Goal: Information Seeking & Learning: Learn about a topic

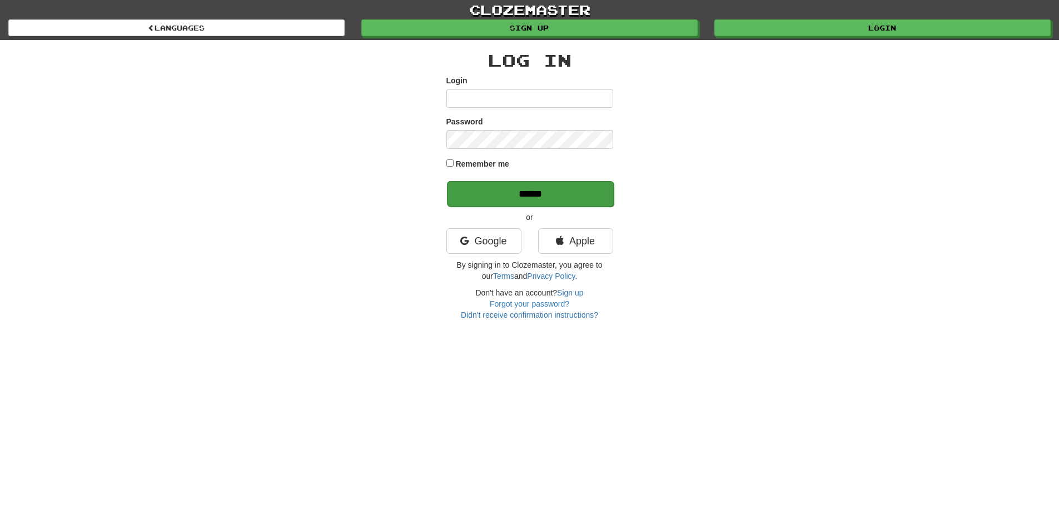
type input "**********"
click at [521, 192] on input "******" at bounding box center [530, 194] width 167 height 26
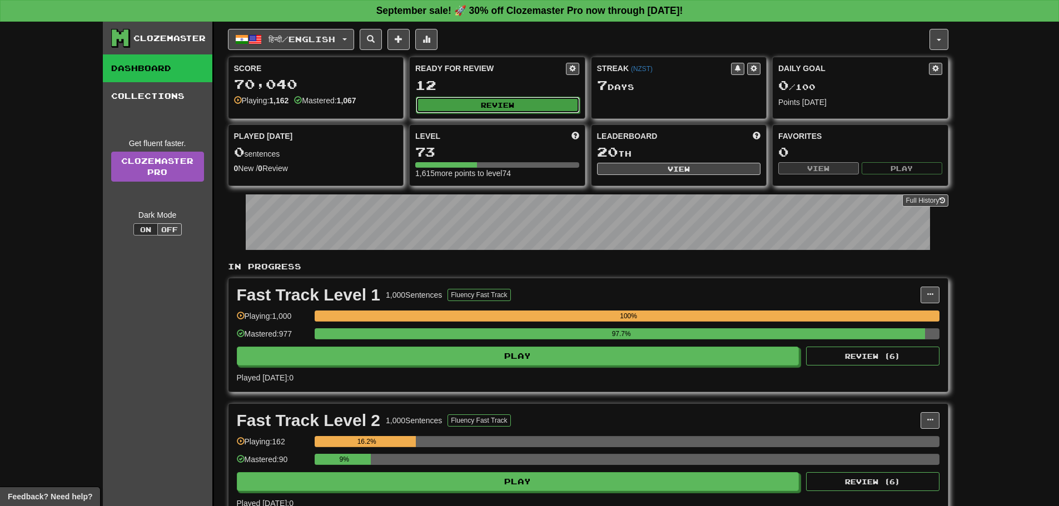
click at [482, 106] on button "Review" at bounding box center [498, 105] width 164 height 17
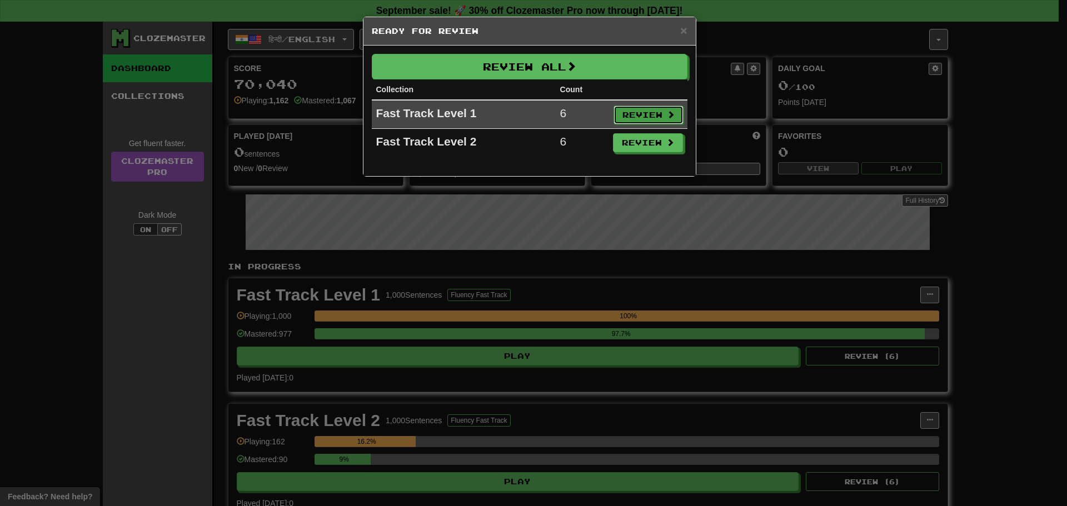
click at [630, 113] on button "Review" at bounding box center [648, 115] width 70 height 19
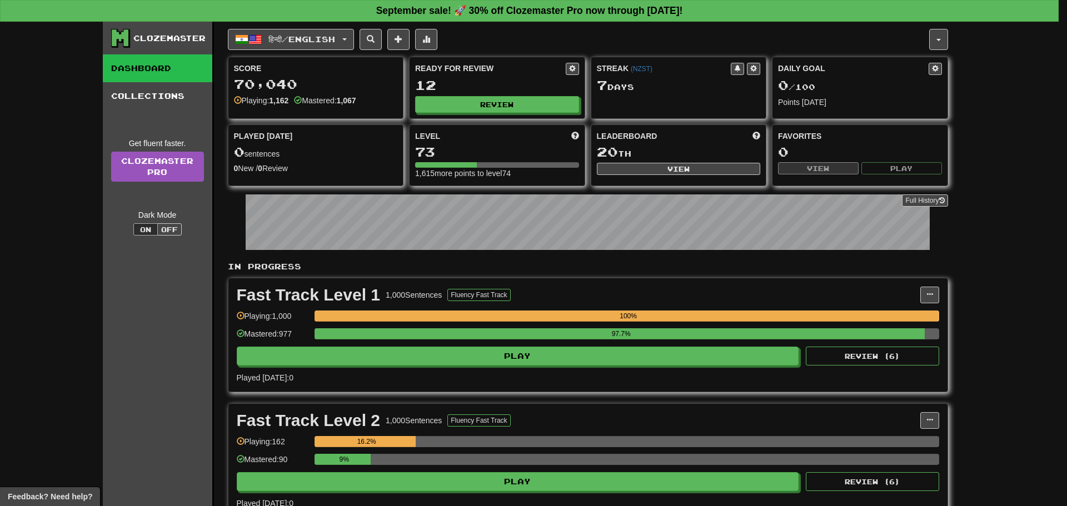
select select "**"
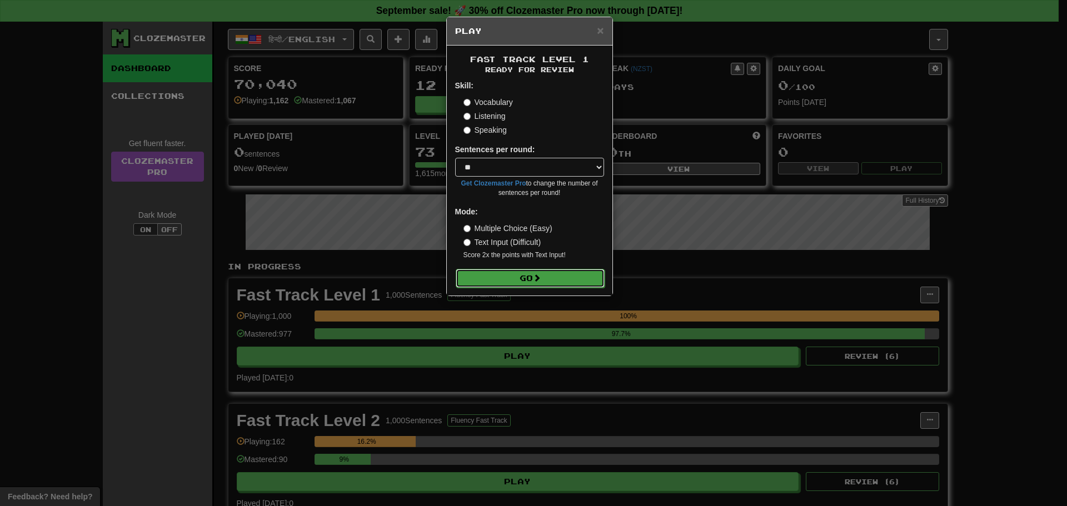
click at [562, 274] on button "Go" at bounding box center [530, 278] width 149 height 19
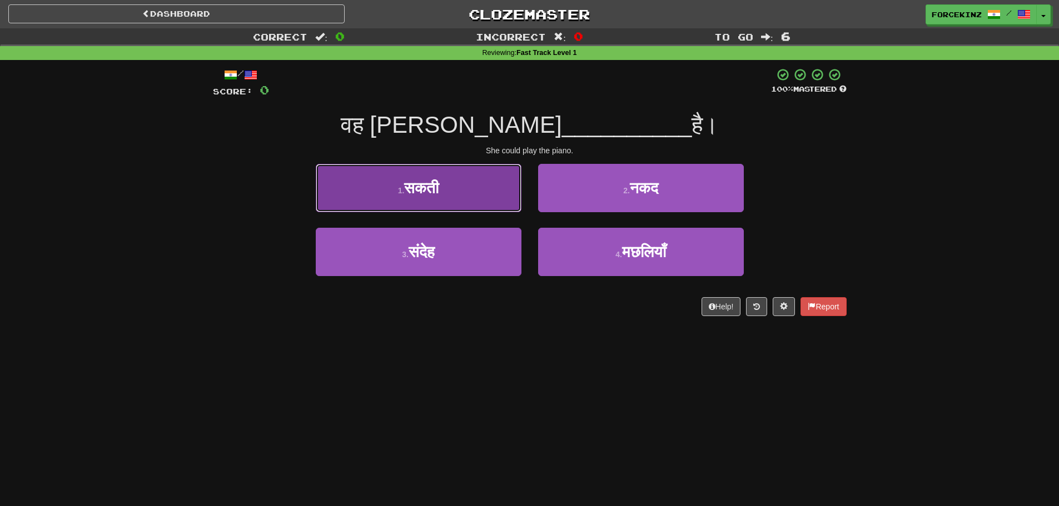
click at [337, 202] on button "1 . सकती" at bounding box center [419, 188] width 206 height 48
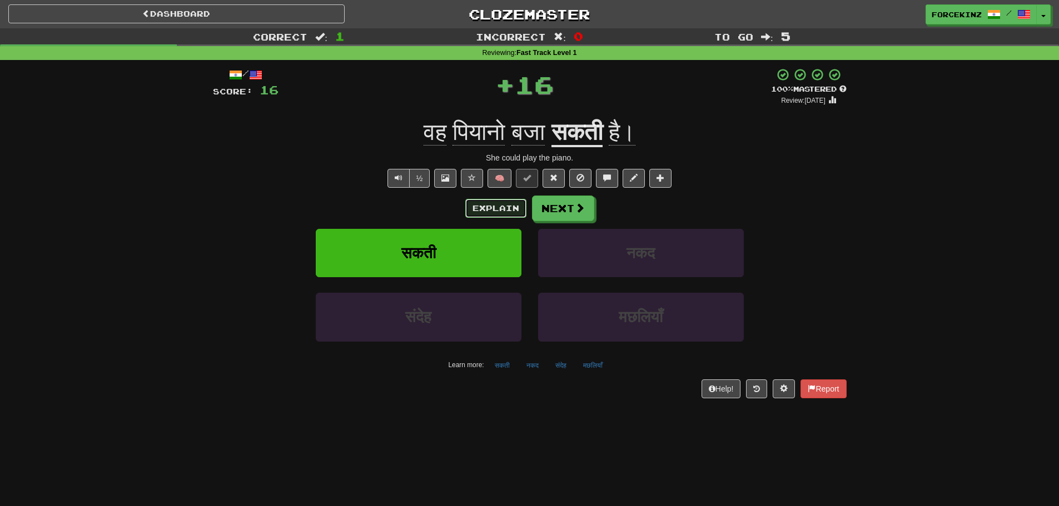
click at [475, 207] on button "Explain" at bounding box center [495, 208] width 61 height 19
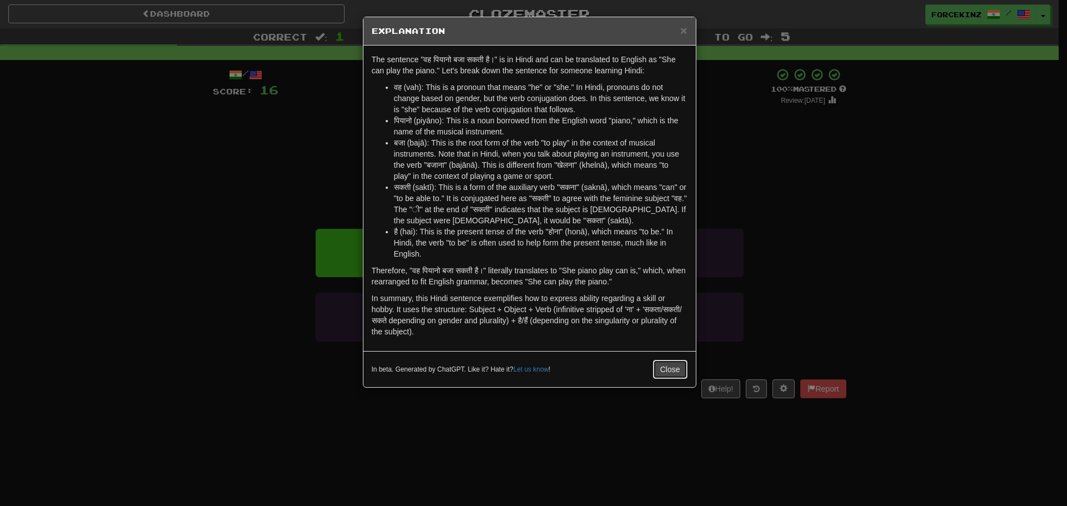
click at [666, 368] on button "Close" at bounding box center [670, 369] width 34 height 19
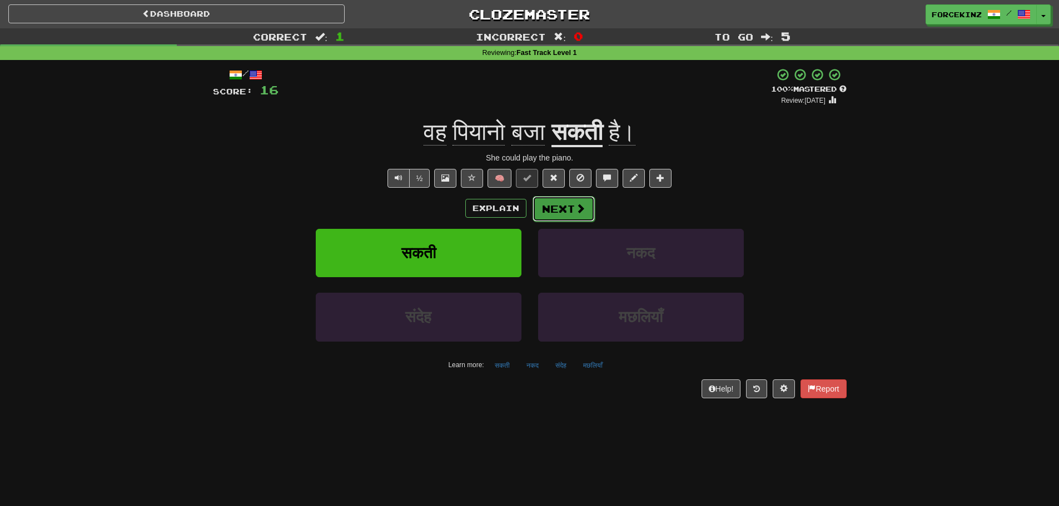
click at [575, 210] on span at bounding box center [580, 208] width 10 height 10
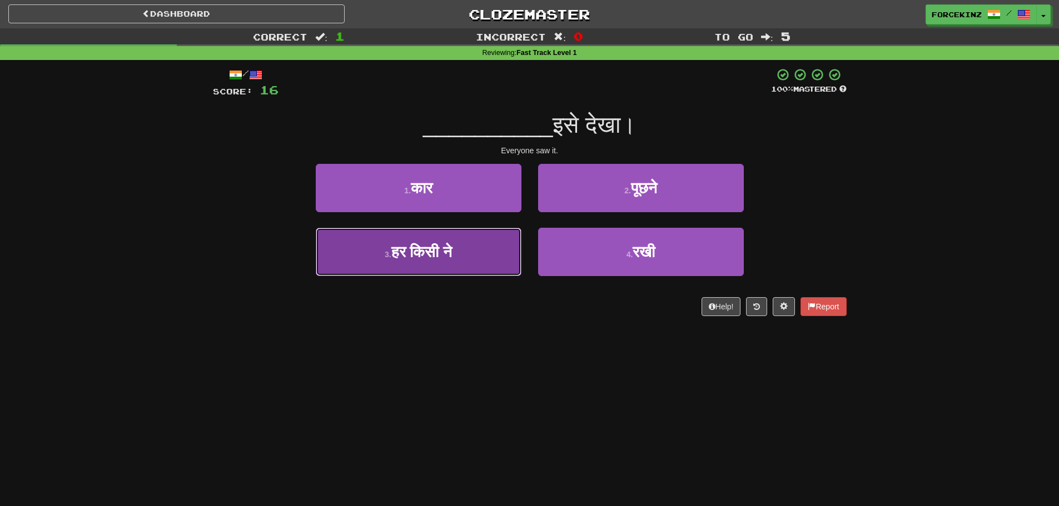
click at [432, 264] on button "3 . हर किसी ने" at bounding box center [419, 252] width 206 height 48
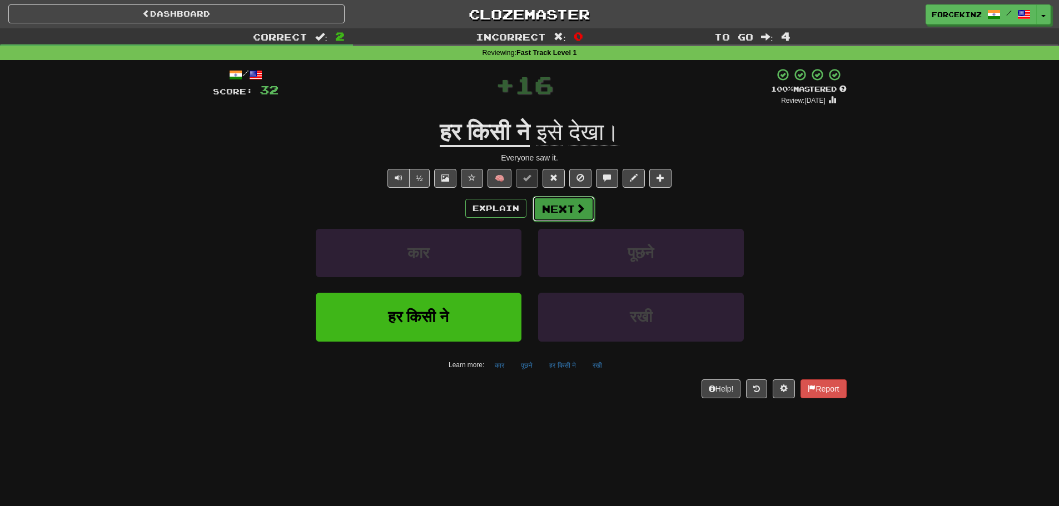
click at [575, 211] on span at bounding box center [580, 208] width 10 height 10
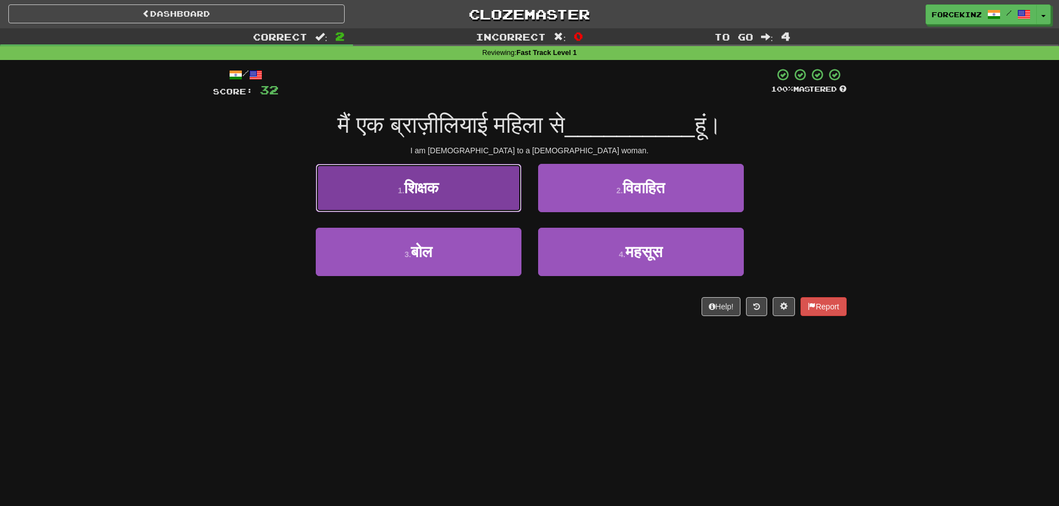
click at [410, 193] on span "शिक्षक" at bounding box center [421, 187] width 34 height 17
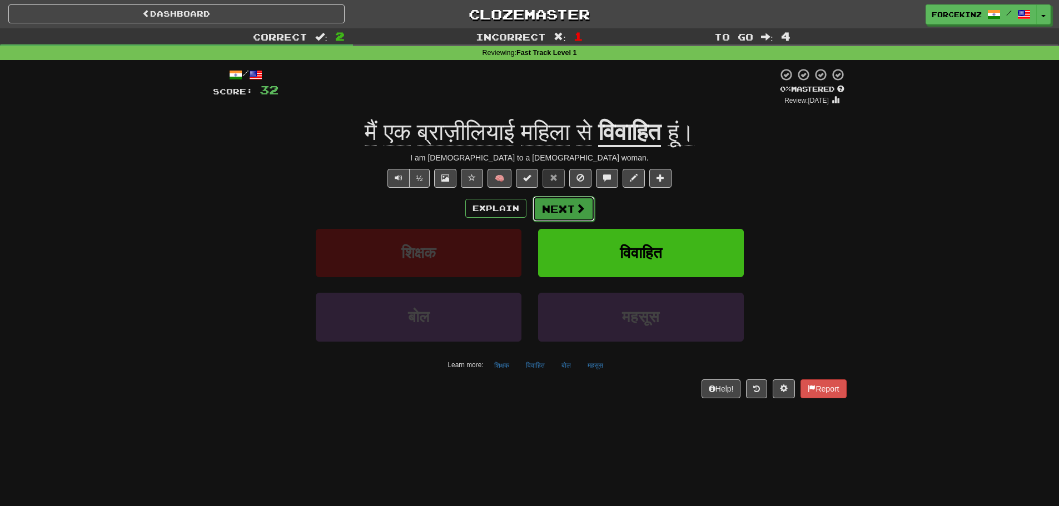
click at [551, 206] on button "Next" at bounding box center [563, 209] width 62 height 26
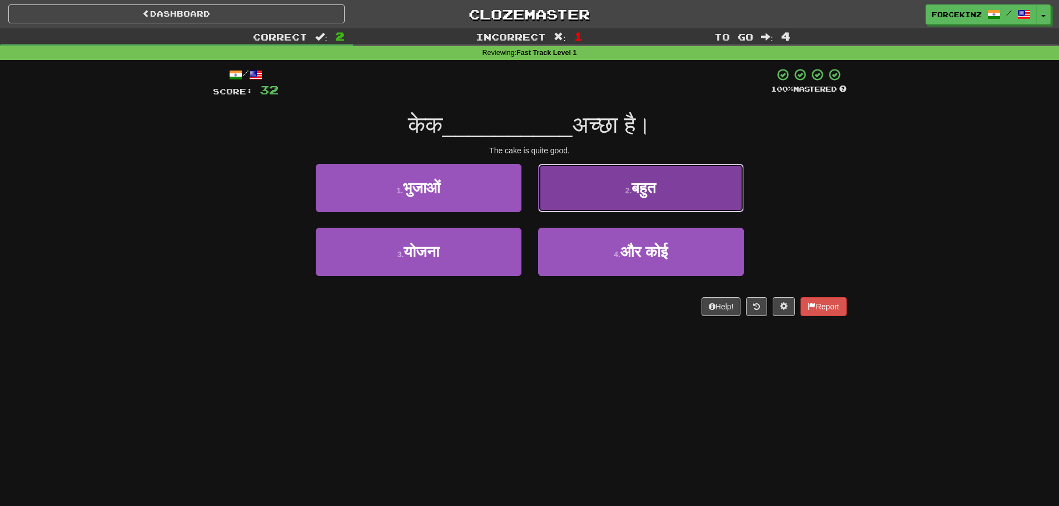
click at [611, 199] on button "2 . बहुत" at bounding box center [641, 188] width 206 height 48
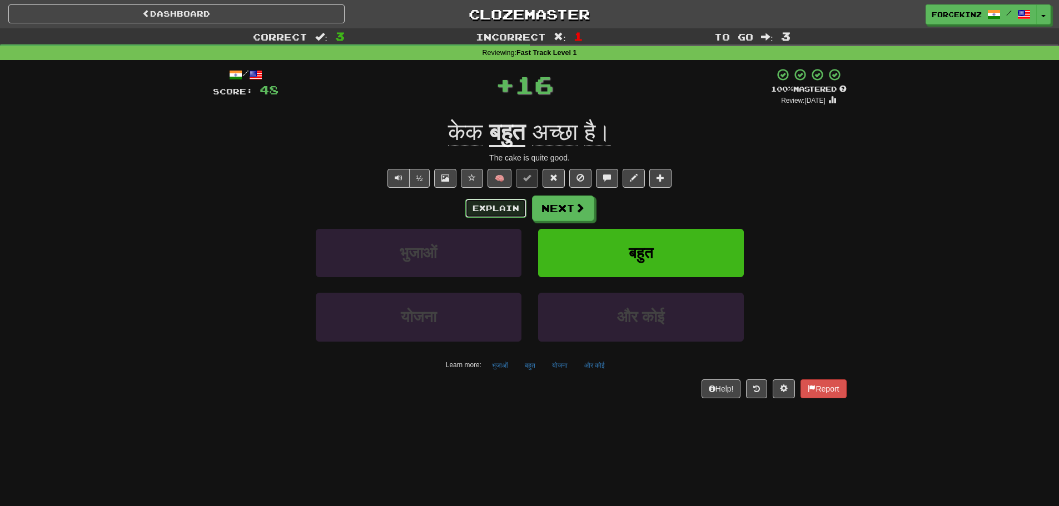
click at [508, 205] on button "Explain" at bounding box center [495, 208] width 61 height 19
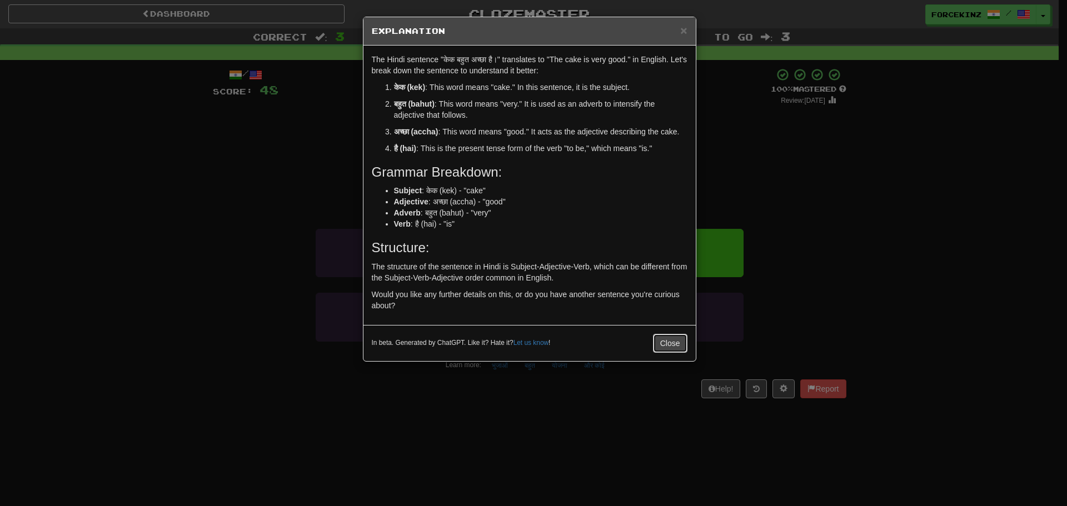
click at [667, 343] on button "Close" at bounding box center [670, 343] width 34 height 19
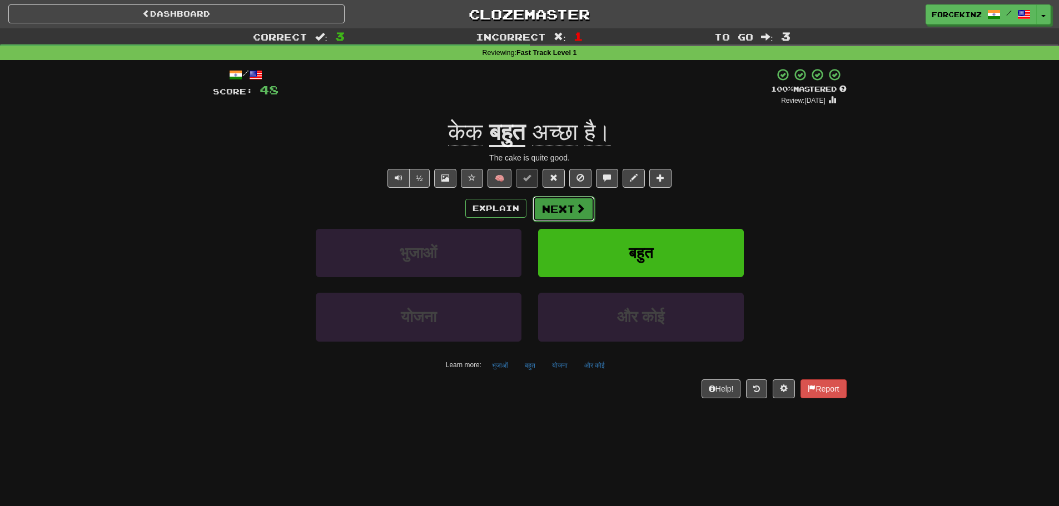
click at [565, 213] on button "Next" at bounding box center [563, 209] width 62 height 26
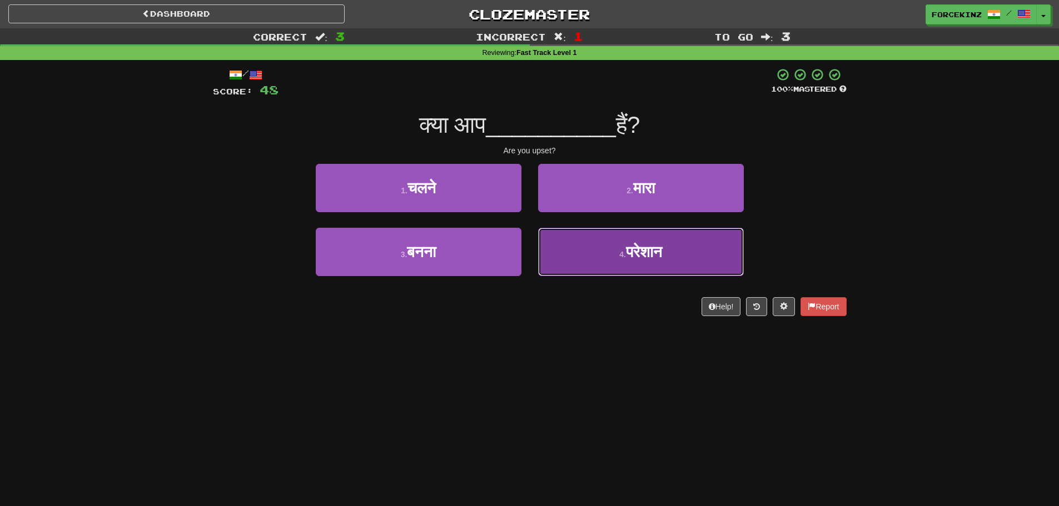
click at [633, 258] on span "परेशान" at bounding box center [644, 251] width 36 height 17
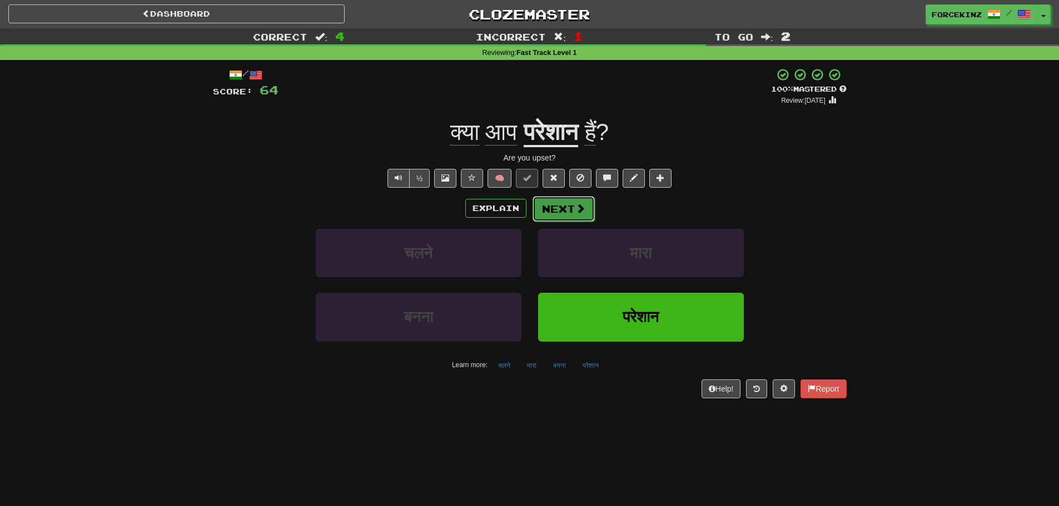
click at [557, 212] on button "Next" at bounding box center [563, 209] width 62 height 26
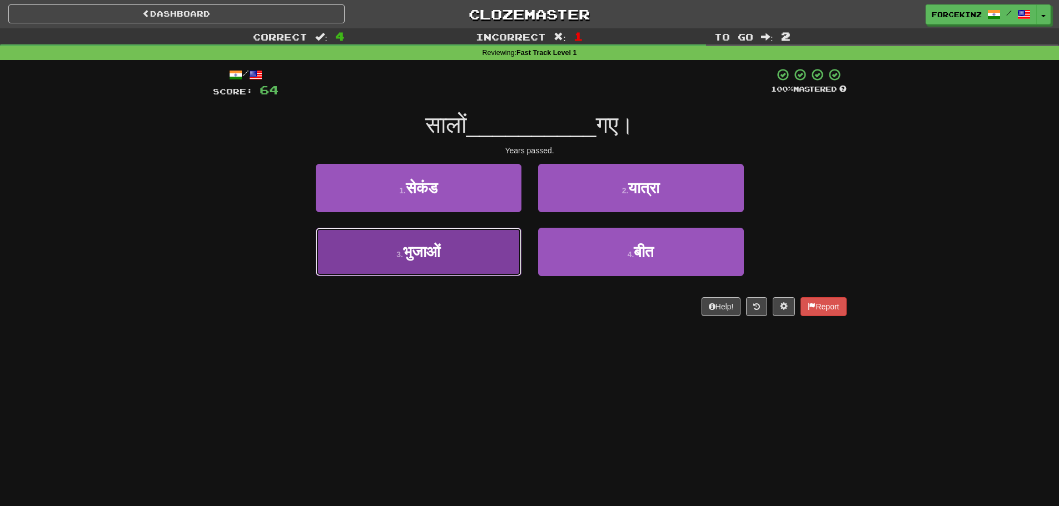
click at [391, 261] on button "3 . भुजाओं" at bounding box center [419, 252] width 206 height 48
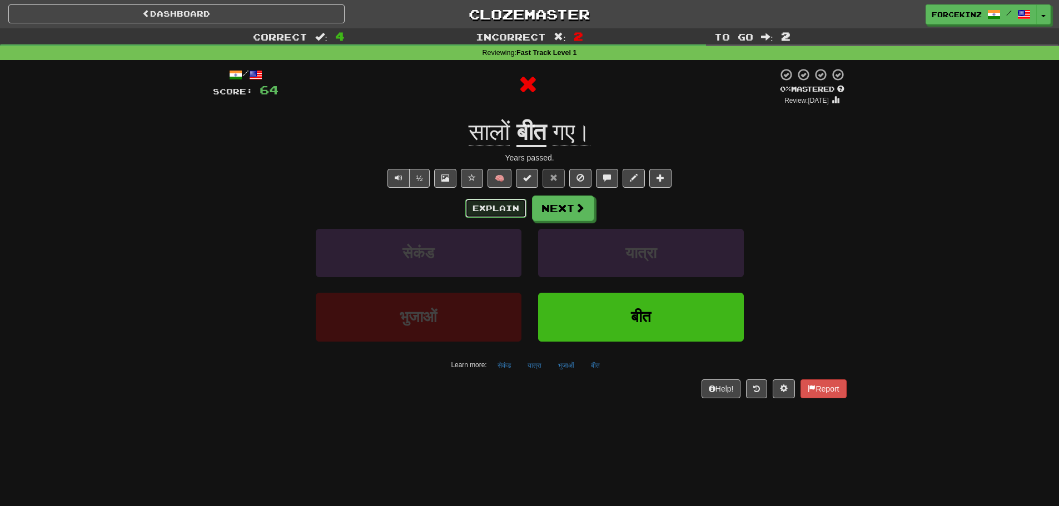
click at [485, 209] on button "Explain" at bounding box center [495, 208] width 61 height 19
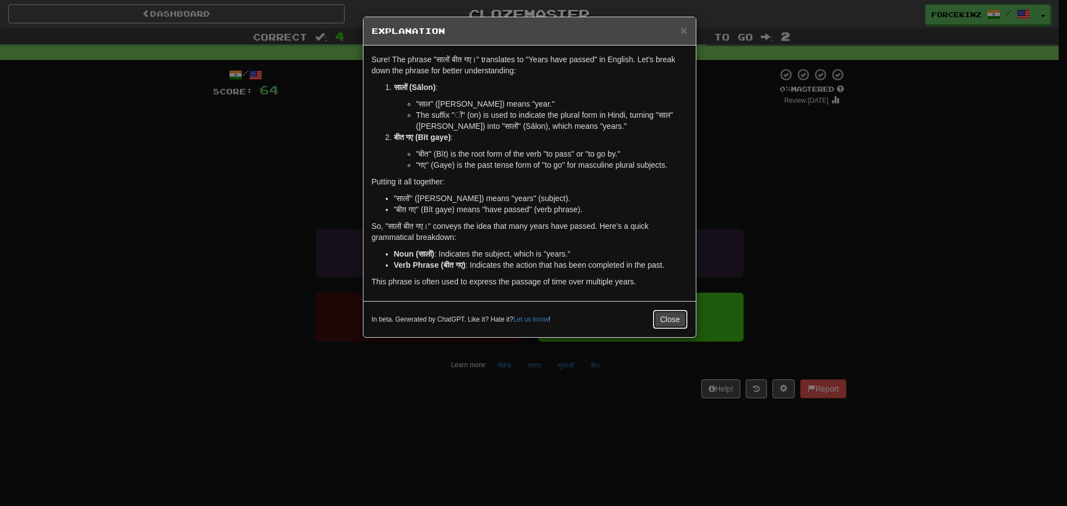
click at [662, 314] on button "Close" at bounding box center [670, 319] width 34 height 19
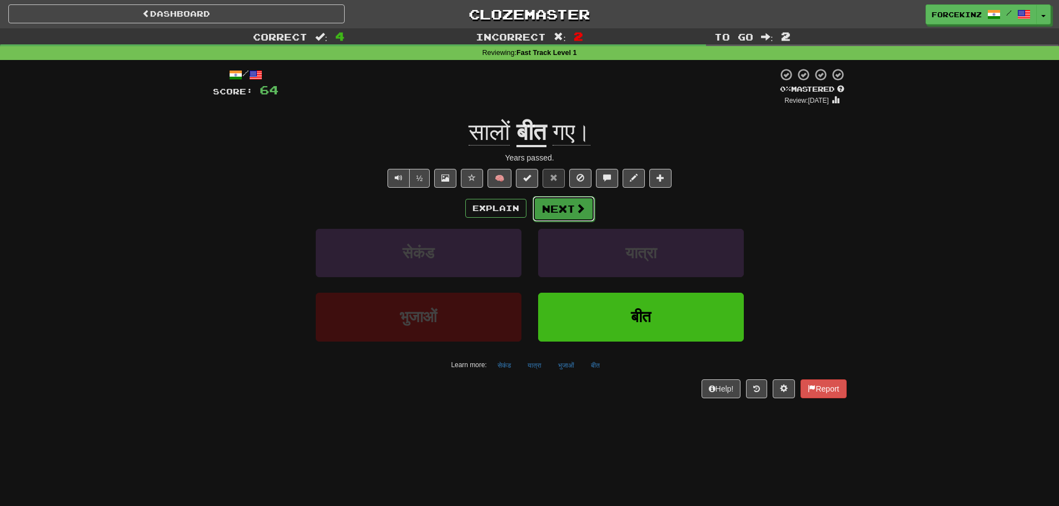
click at [580, 203] on span at bounding box center [580, 208] width 10 height 10
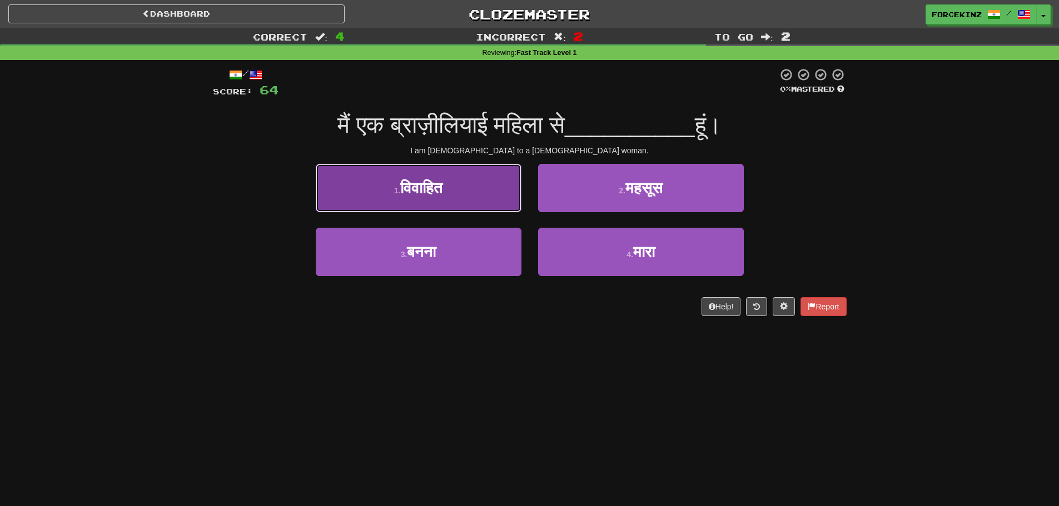
click at [452, 202] on button "1 . विवाहित" at bounding box center [419, 188] width 206 height 48
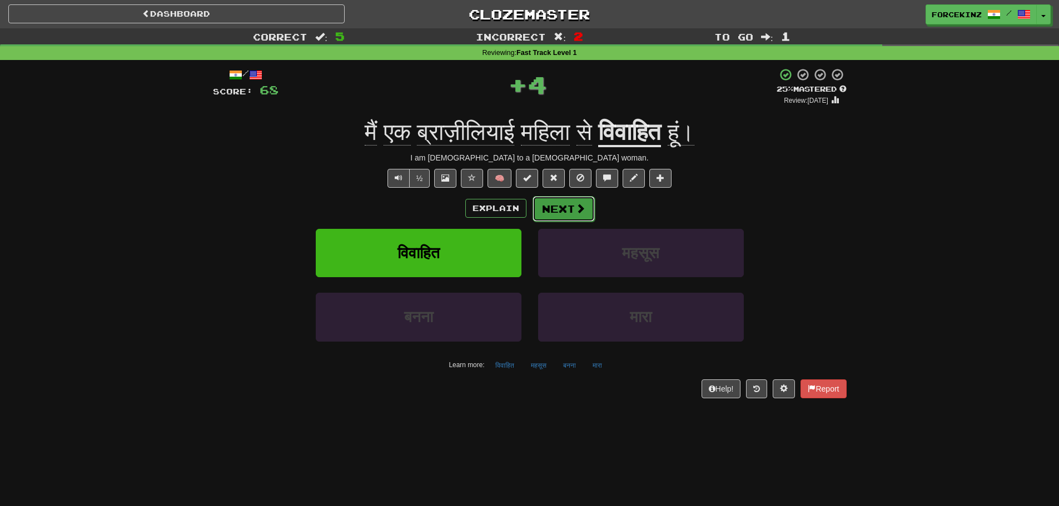
click at [568, 208] on button "Next" at bounding box center [563, 209] width 62 height 26
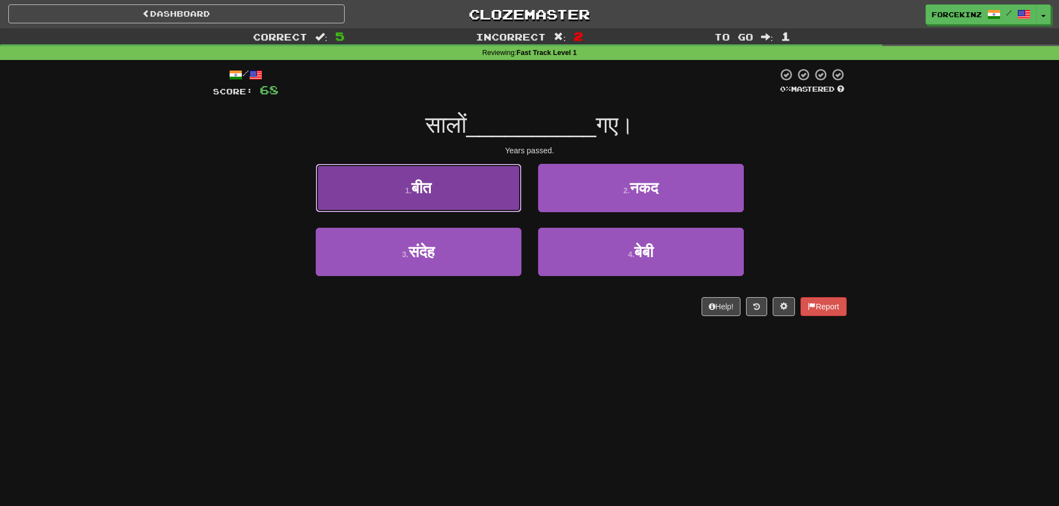
click at [466, 197] on button "1 . बीत" at bounding box center [419, 188] width 206 height 48
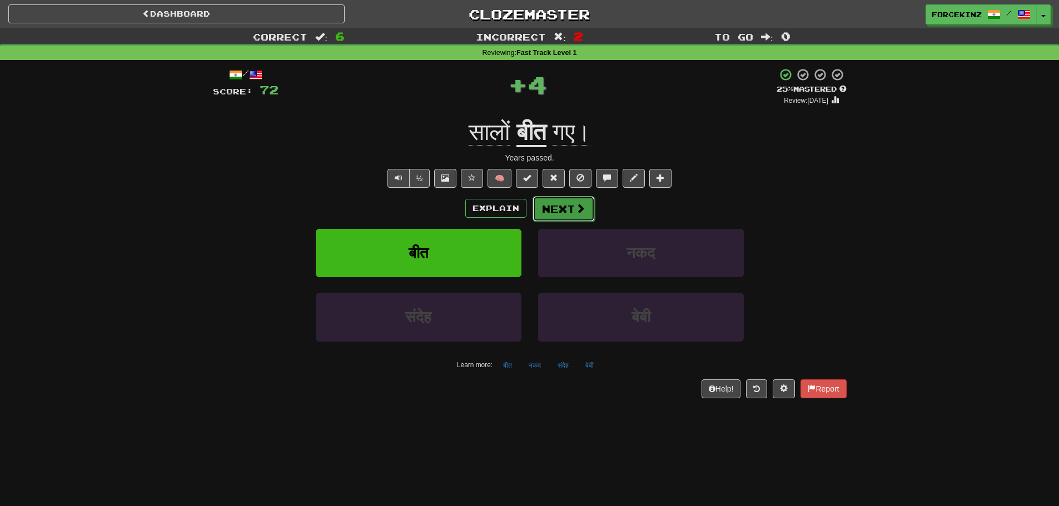
click at [551, 206] on button "Next" at bounding box center [563, 209] width 62 height 26
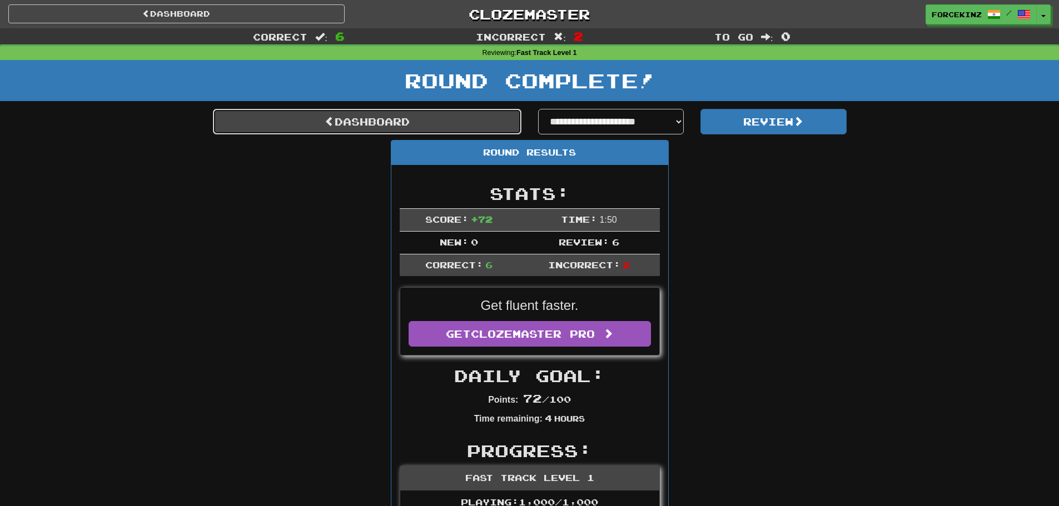
click at [406, 124] on link "Dashboard" at bounding box center [367, 122] width 308 height 26
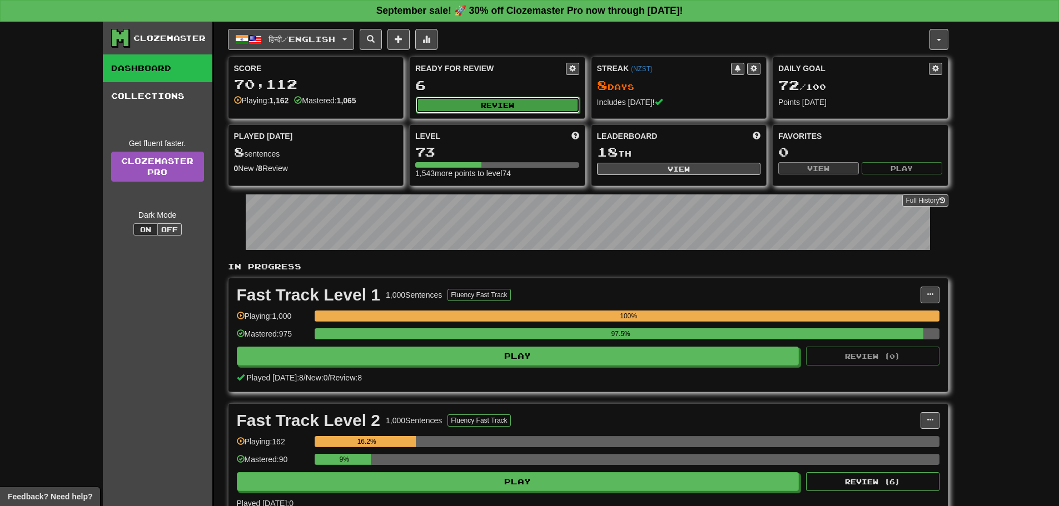
click at [498, 109] on button "Review" at bounding box center [498, 105] width 164 height 17
select select "**"
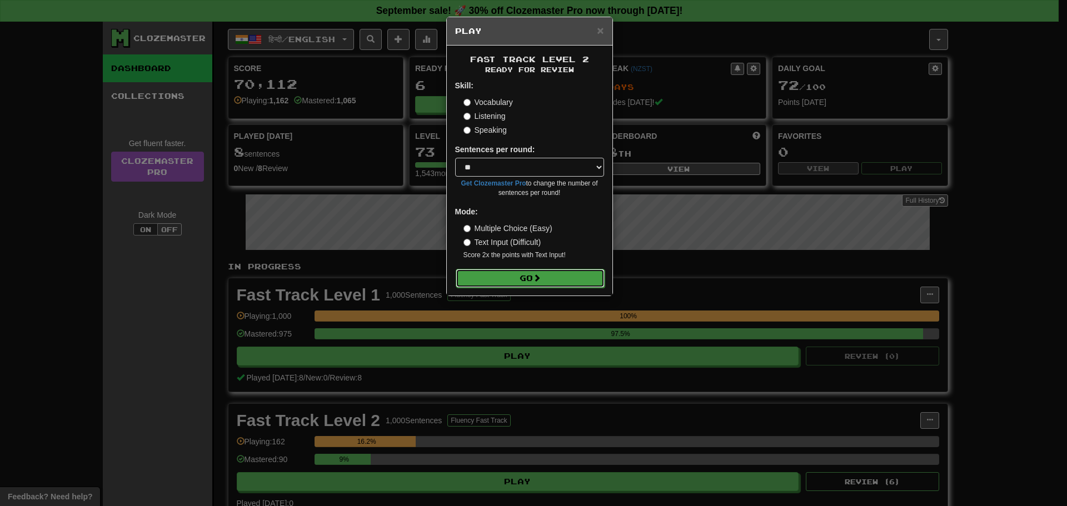
click at [521, 274] on button "Go" at bounding box center [530, 278] width 149 height 19
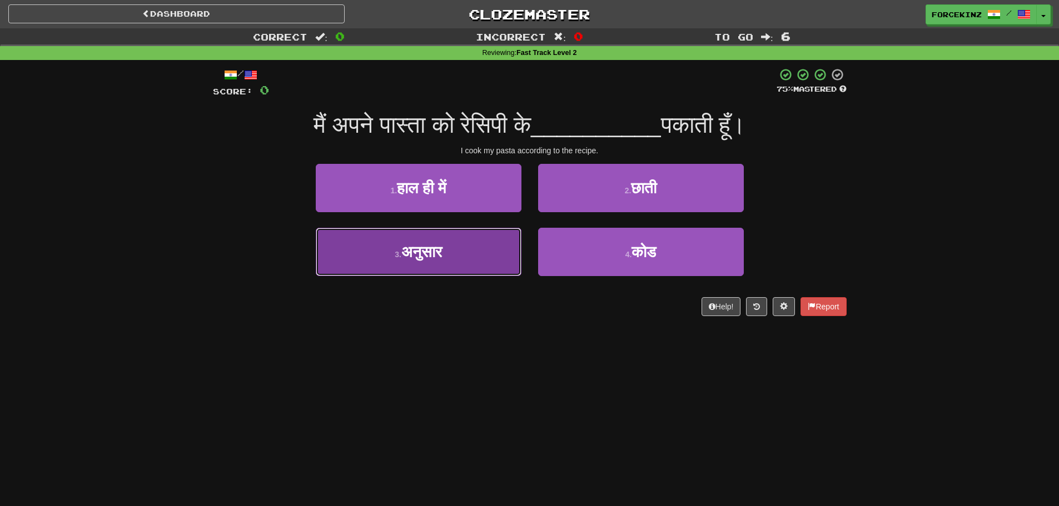
click at [357, 253] on button "3 . अनुसार" at bounding box center [419, 252] width 206 height 48
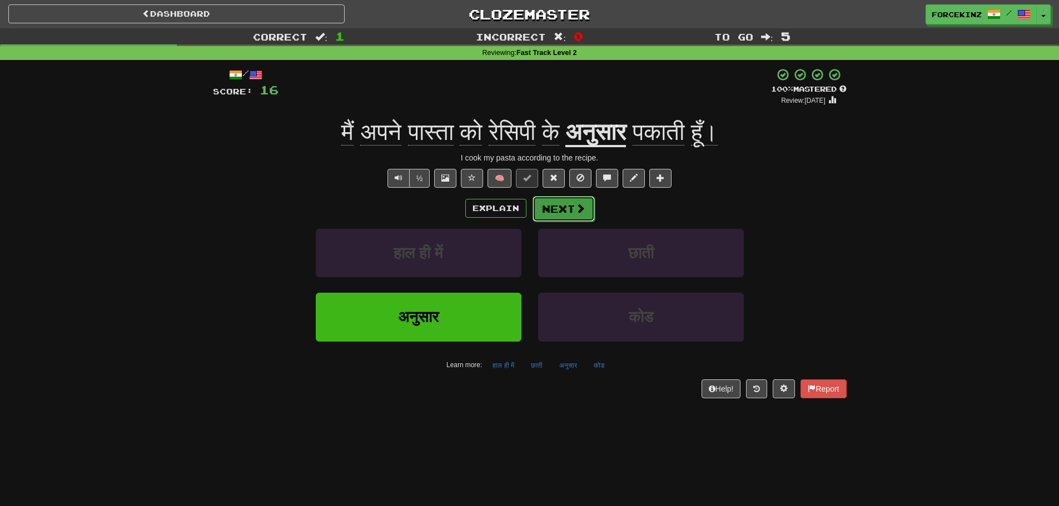
click at [583, 206] on span at bounding box center [580, 208] width 10 height 10
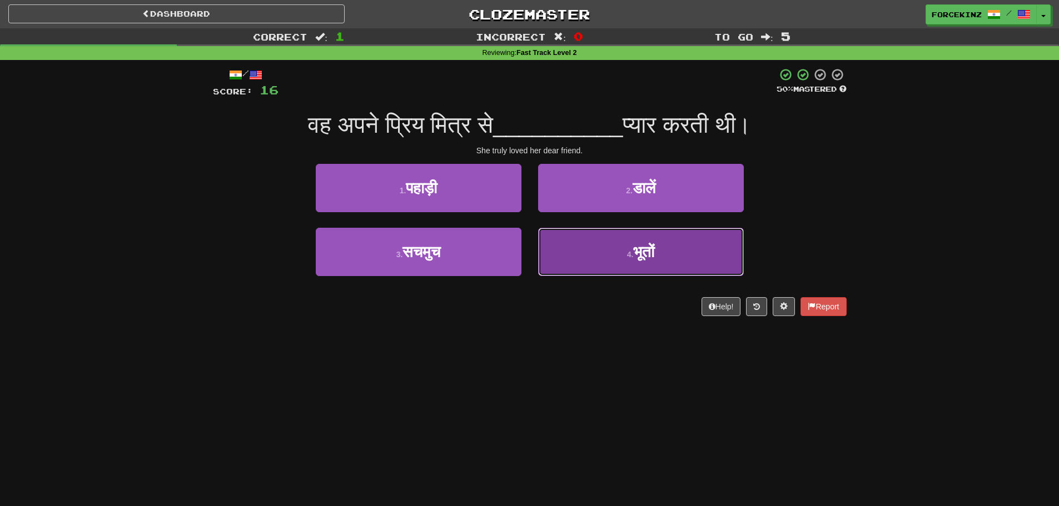
click at [627, 258] on small "4 ." at bounding box center [630, 254] width 7 height 9
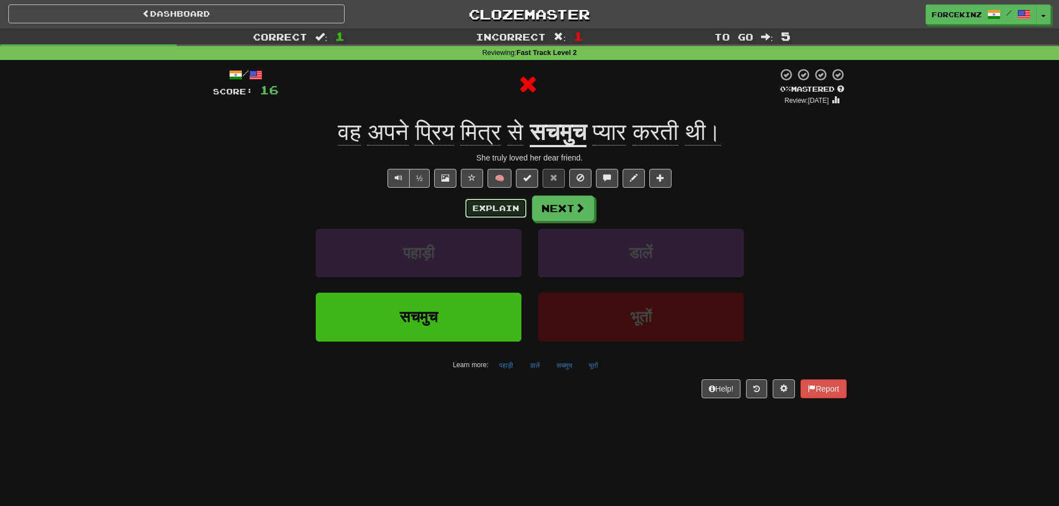
click at [500, 209] on button "Explain" at bounding box center [495, 208] width 61 height 19
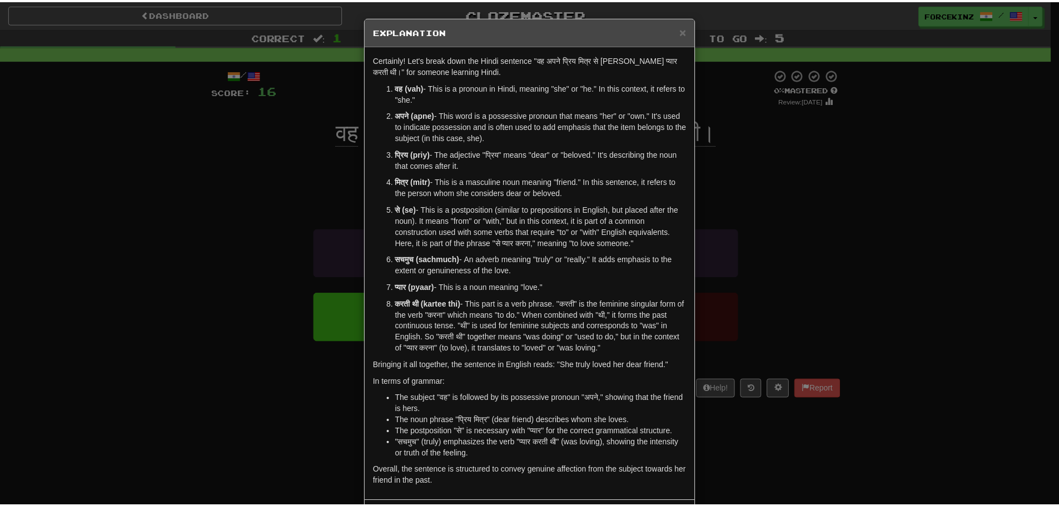
scroll to position [48, 0]
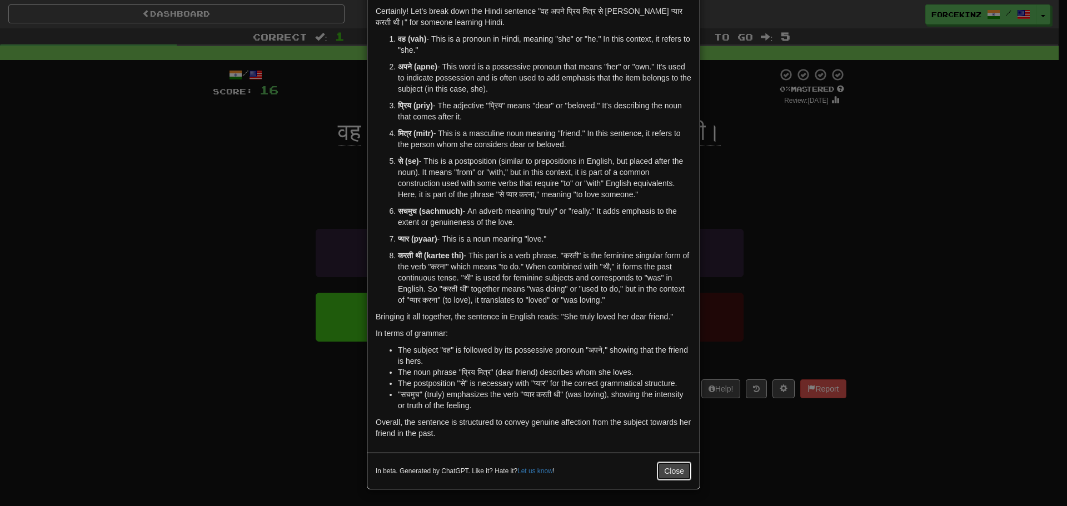
click at [662, 468] on button "Close" at bounding box center [674, 471] width 34 height 19
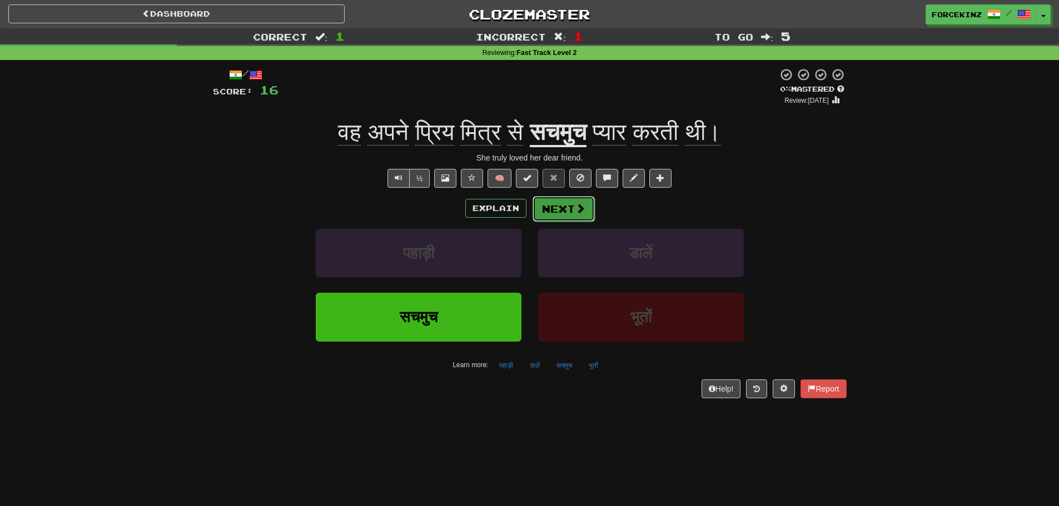
click at [582, 204] on span at bounding box center [580, 208] width 10 height 10
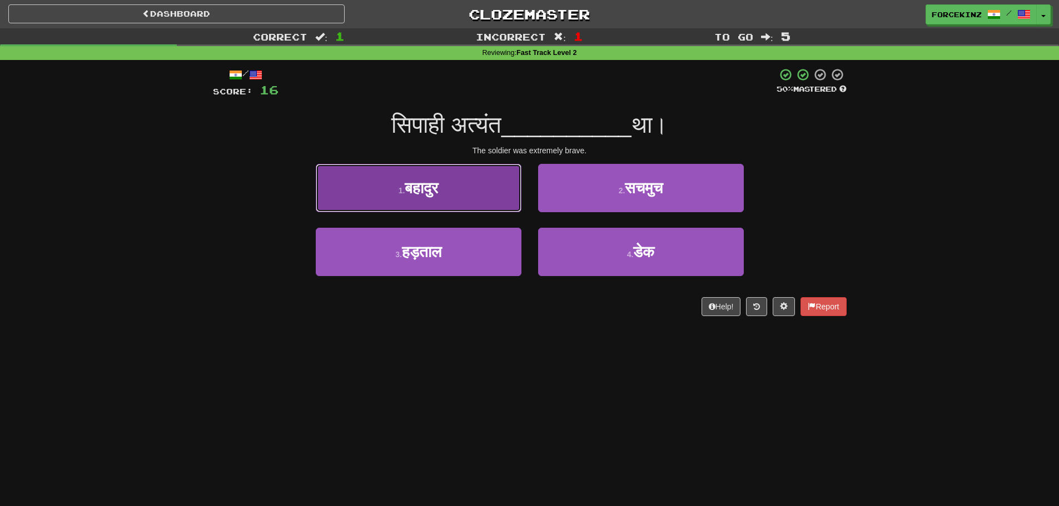
click at [391, 191] on button "1 . [PERSON_NAME]" at bounding box center [419, 188] width 206 height 48
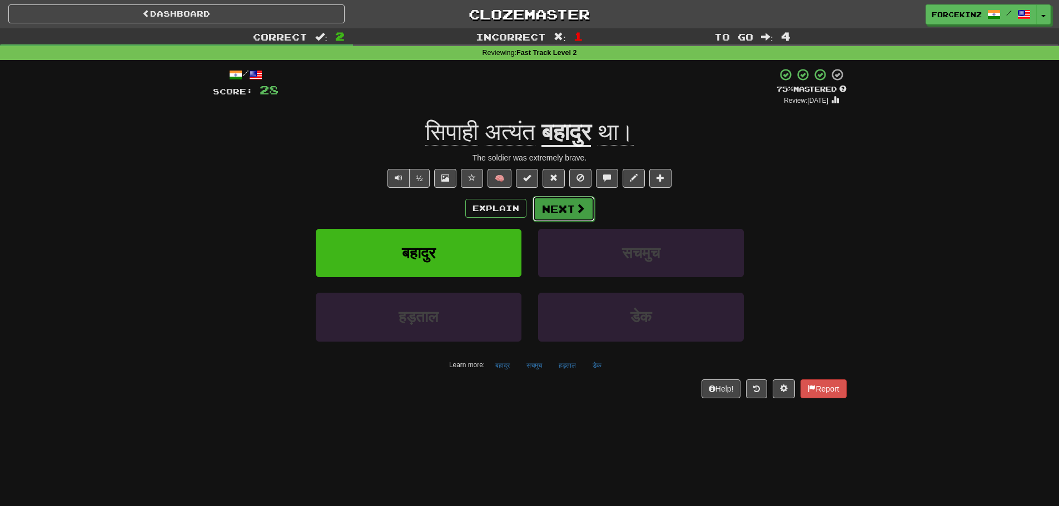
click at [583, 209] on span at bounding box center [580, 208] width 10 height 10
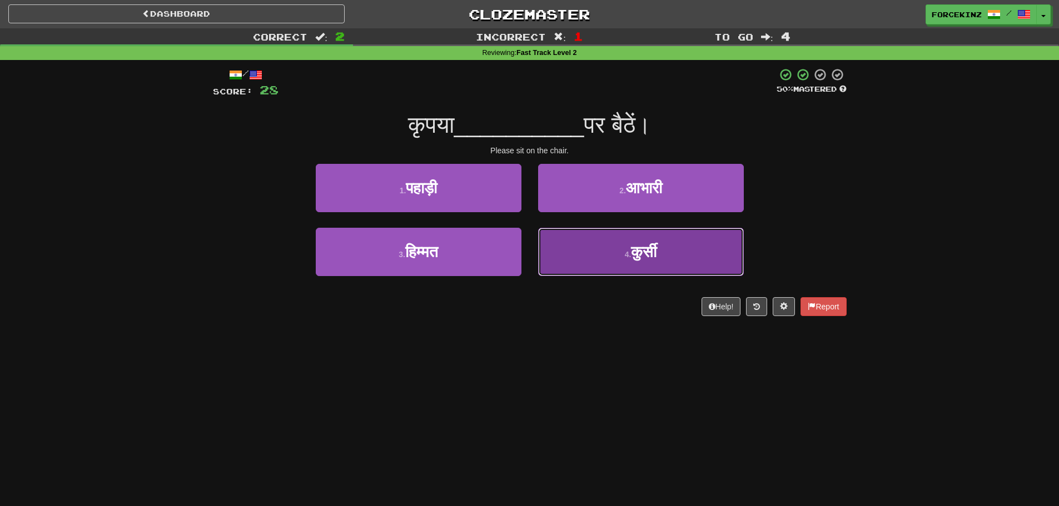
click at [613, 261] on button "4 . कुर्सी" at bounding box center [641, 252] width 206 height 48
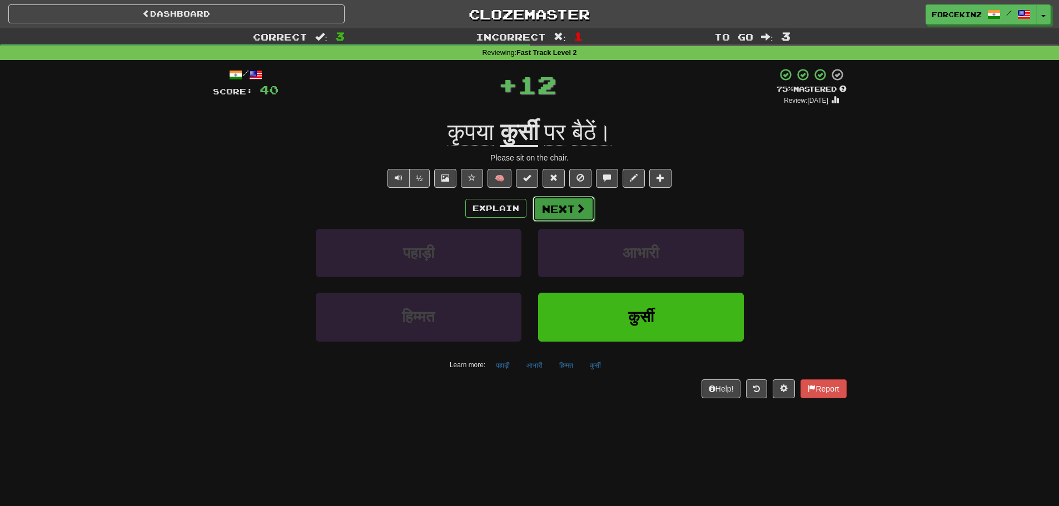
click at [586, 208] on button "Next" at bounding box center [563, 209] width 62 height 26
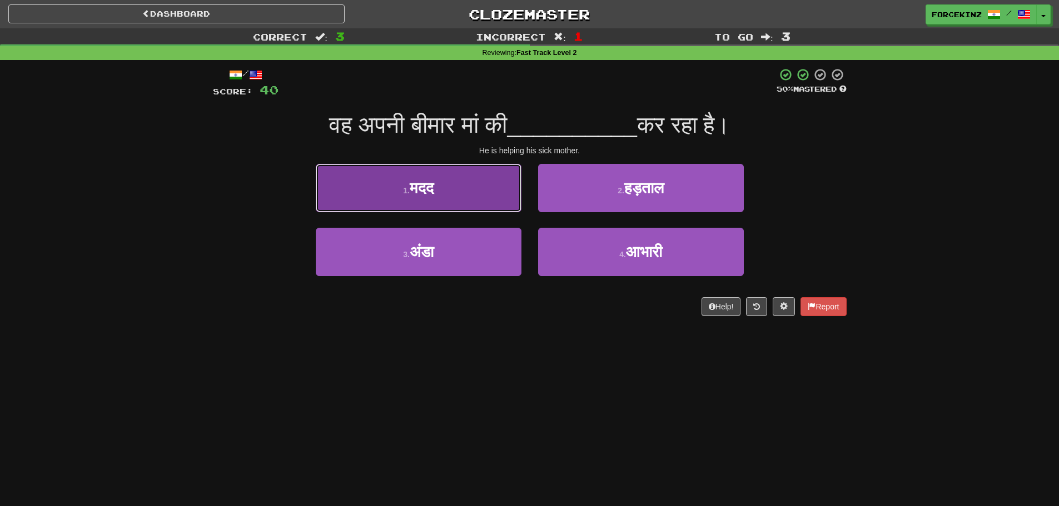
click at [460, 181] on button "1 . मदद" at bounding box center [419, 188] width 206 height 48
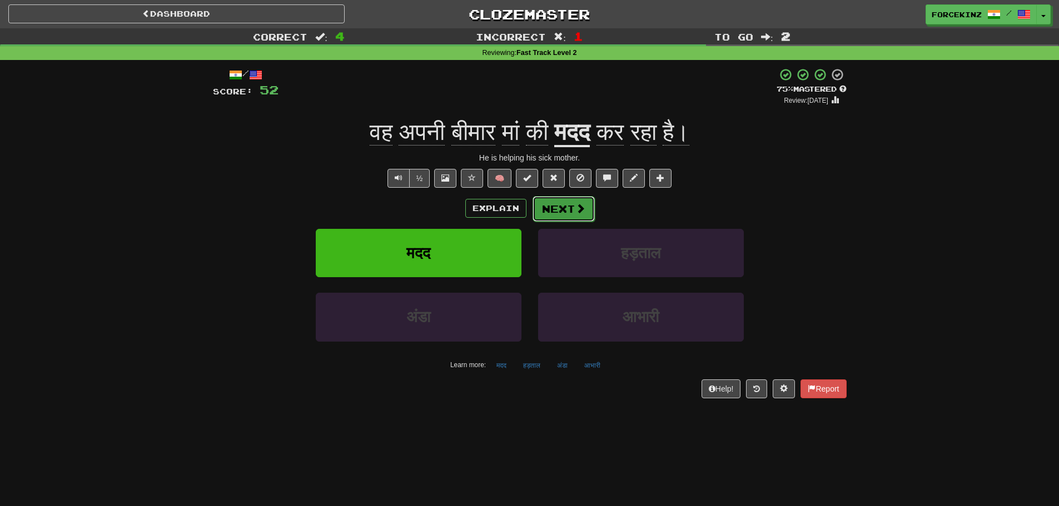
click at [582, 208] on span at bounding box center [580, 208] width 10 height 10
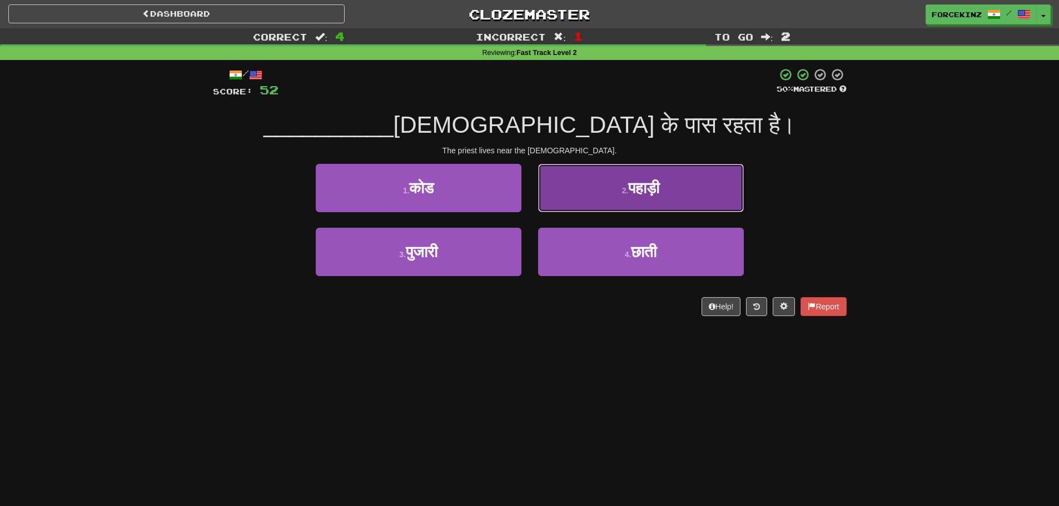
click at [631, 202] on button "2 . पहाड़ी" at bounding box center [641, 188] width 206 height 48
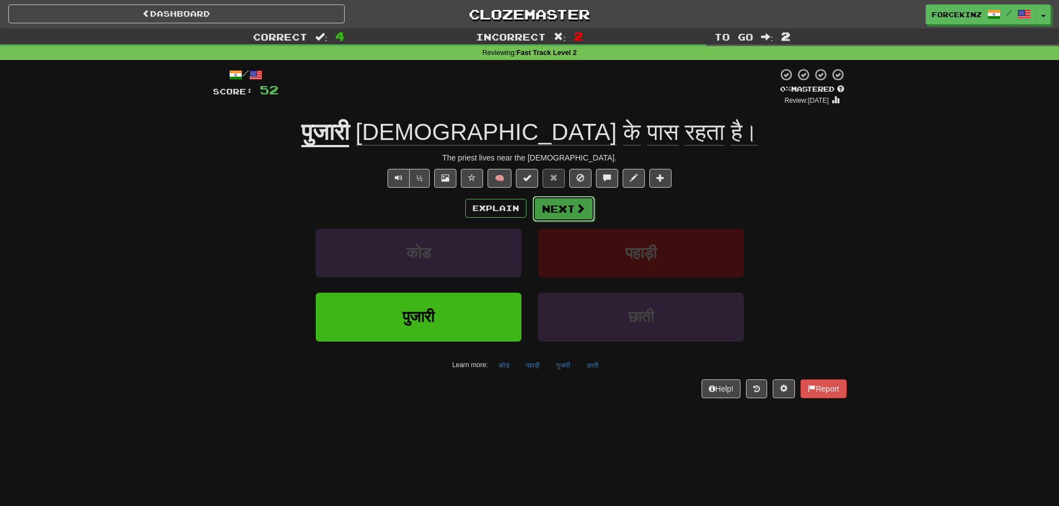
click at [575, 207] on span at bounding box center [580, 208] width 10 height 10
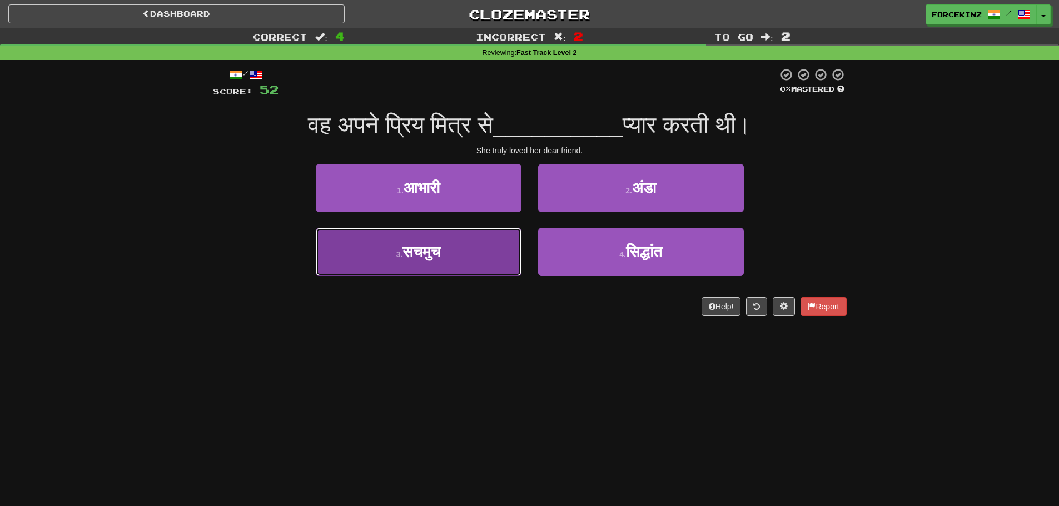
click at [495, 248] on button "3 . [GEOGRAPHIC_DATA]" at bounding box center [419, 252] width 206 height 48
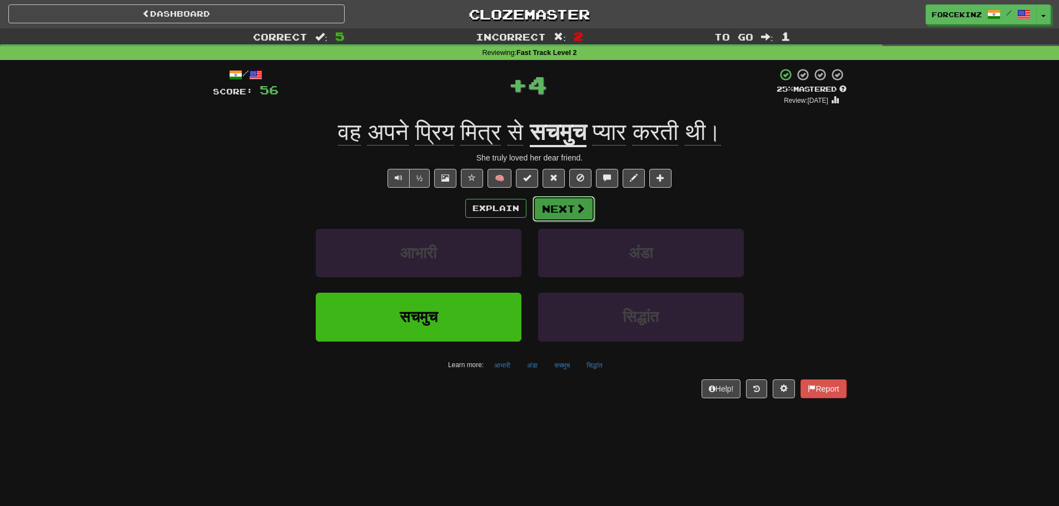
click at [571, 208] on button "Next" at bounding box center [563, 209] width 62 height 26
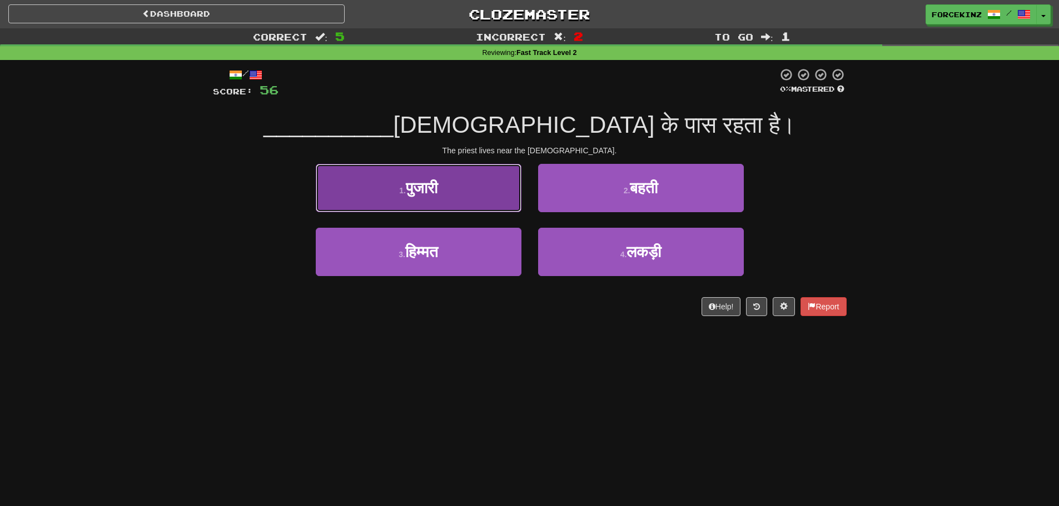
click at [496, 204] on button "1 . [GEOGRAPHIC_DATA]" at bounding box center [419, 188] width 206 height 48
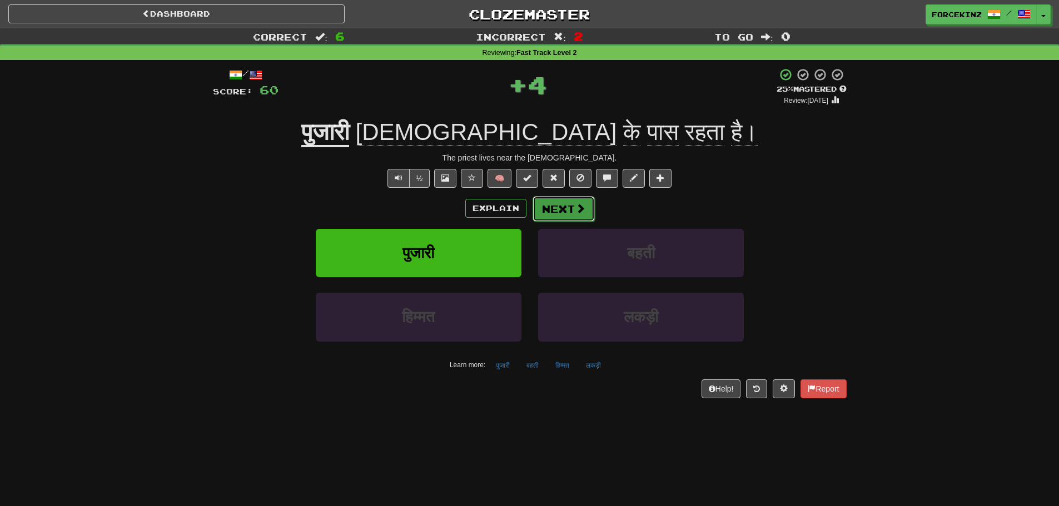
click at [561, 206] on button "Next" at bounding box center [563, 209] width 62 height 26
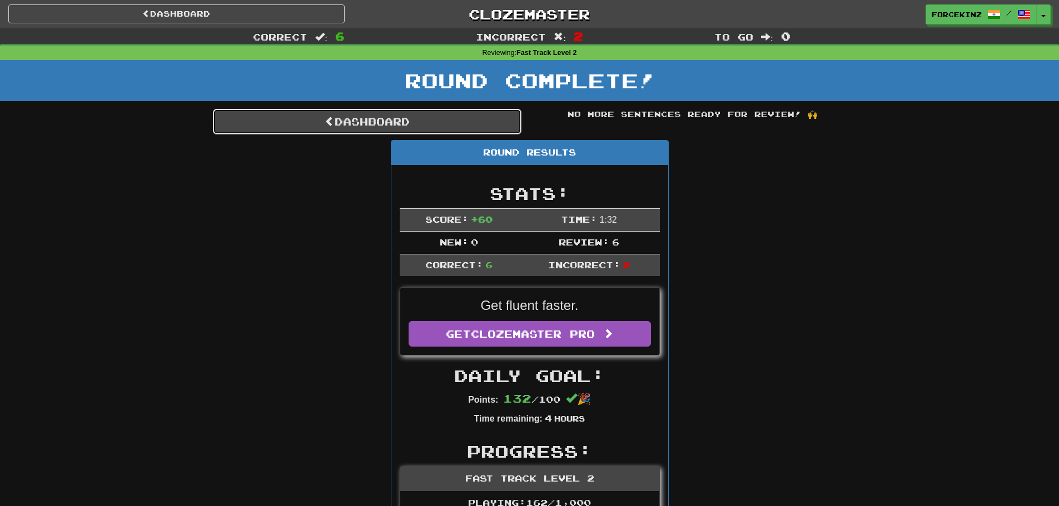
click at [383, 123] on link "Dashboard" at bounding box center [367, 122] width 308 height 26
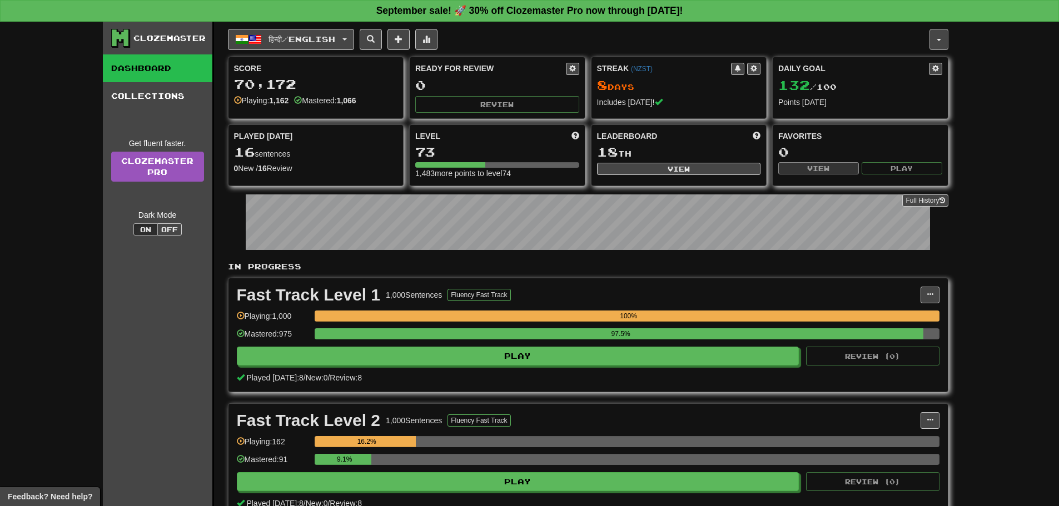
click at [944, 47] on button "button" at bounding box center [938, 39] width 19 height 21
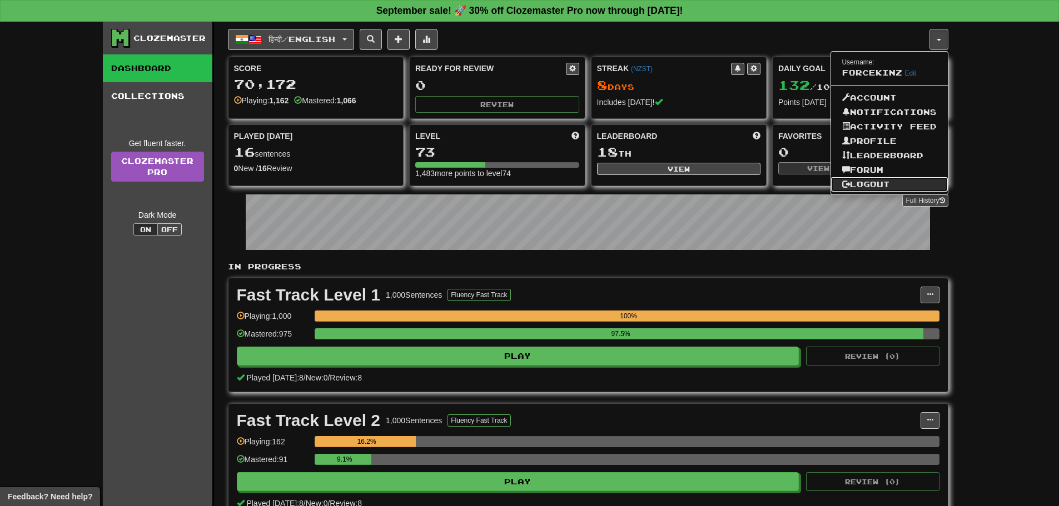
click at [875, 182] on link "Logout" at bounding box center [889, 184] width 117 height 14
